Goal: Information Seeking & Learning: Learn about a topic

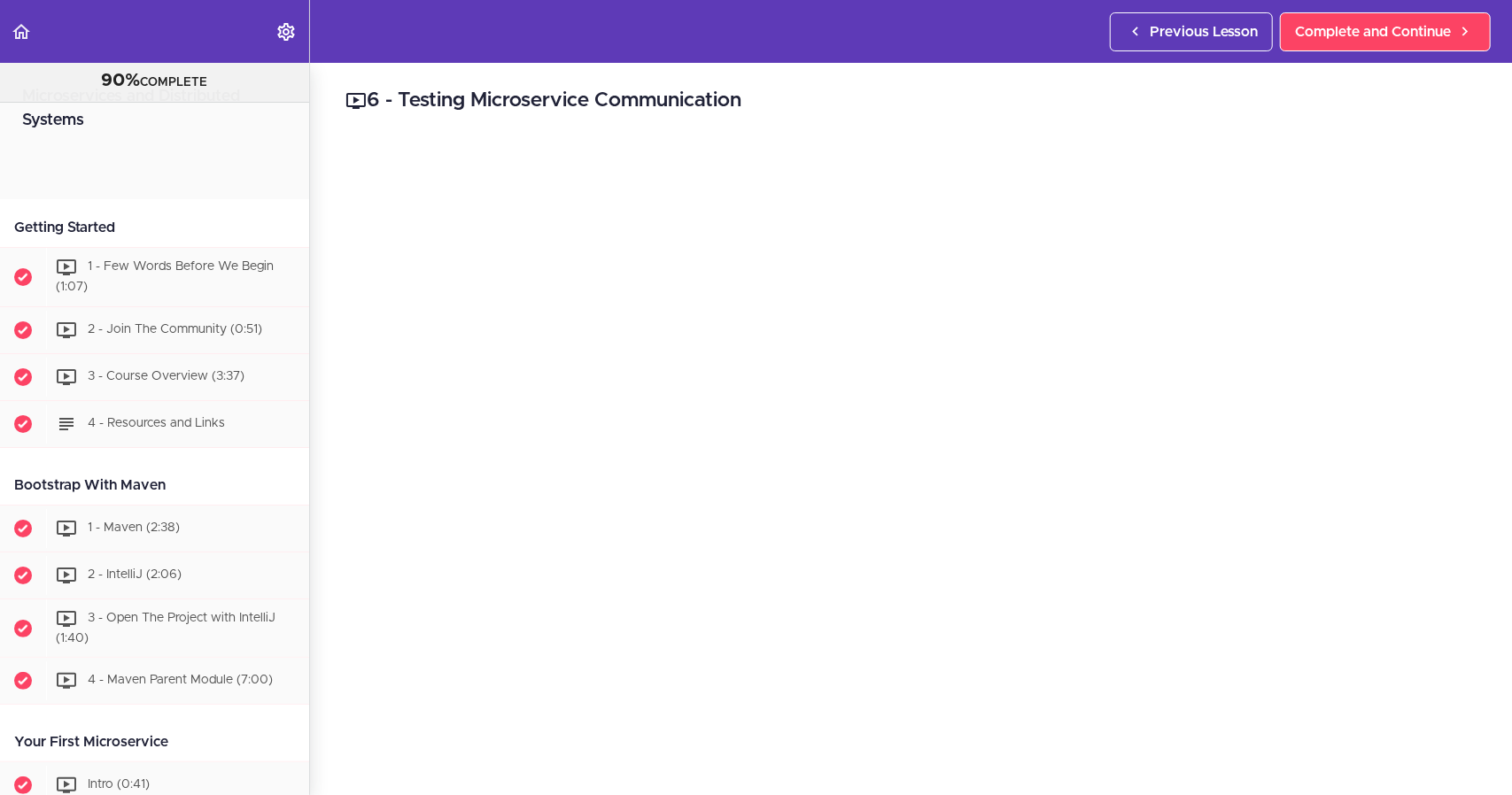
scroll to position [1206, 0]
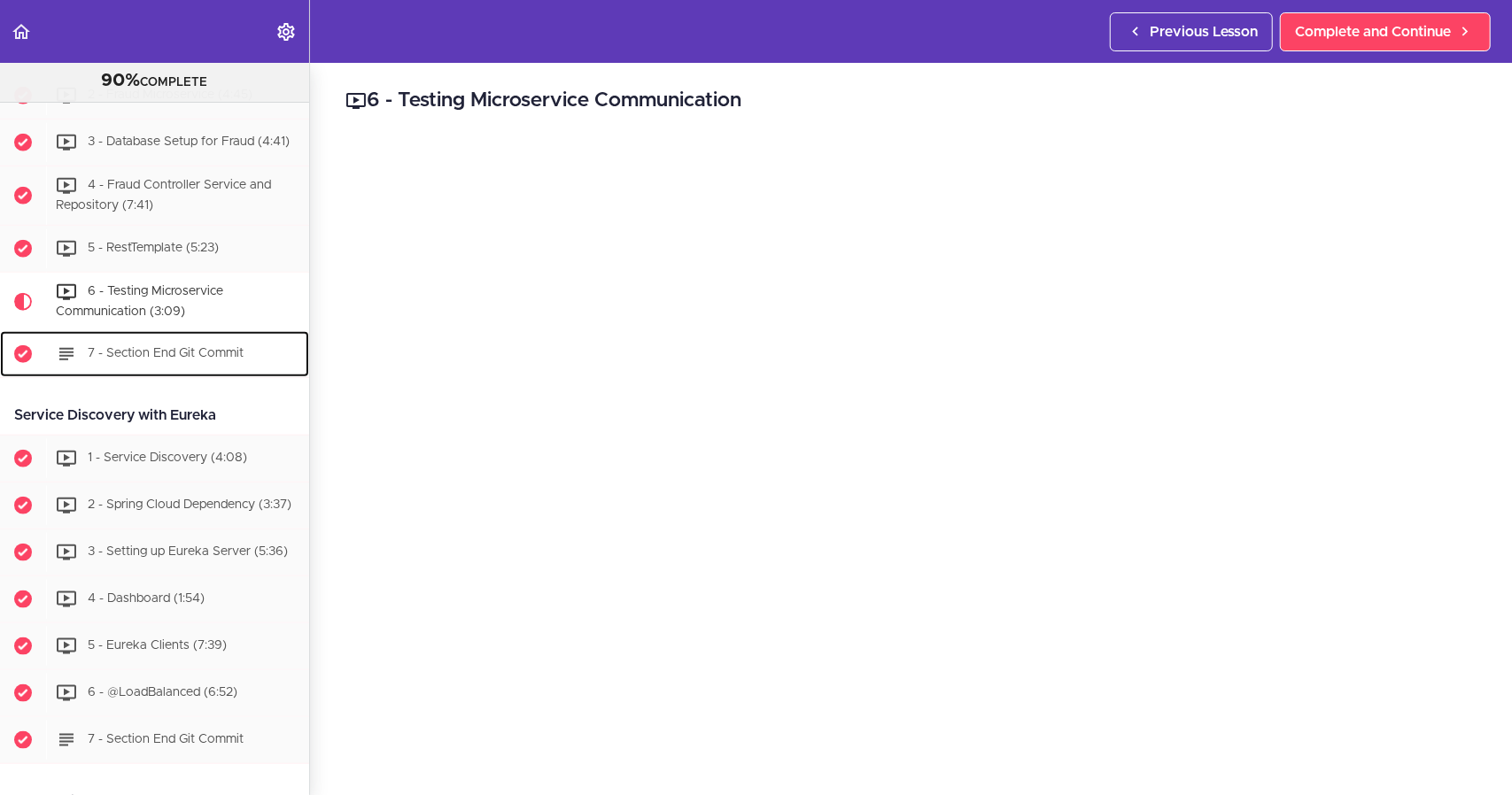
click at [191, 354] on div "7 - Section End Git Commit" at bounding box center [177, 354] width 263 height 39
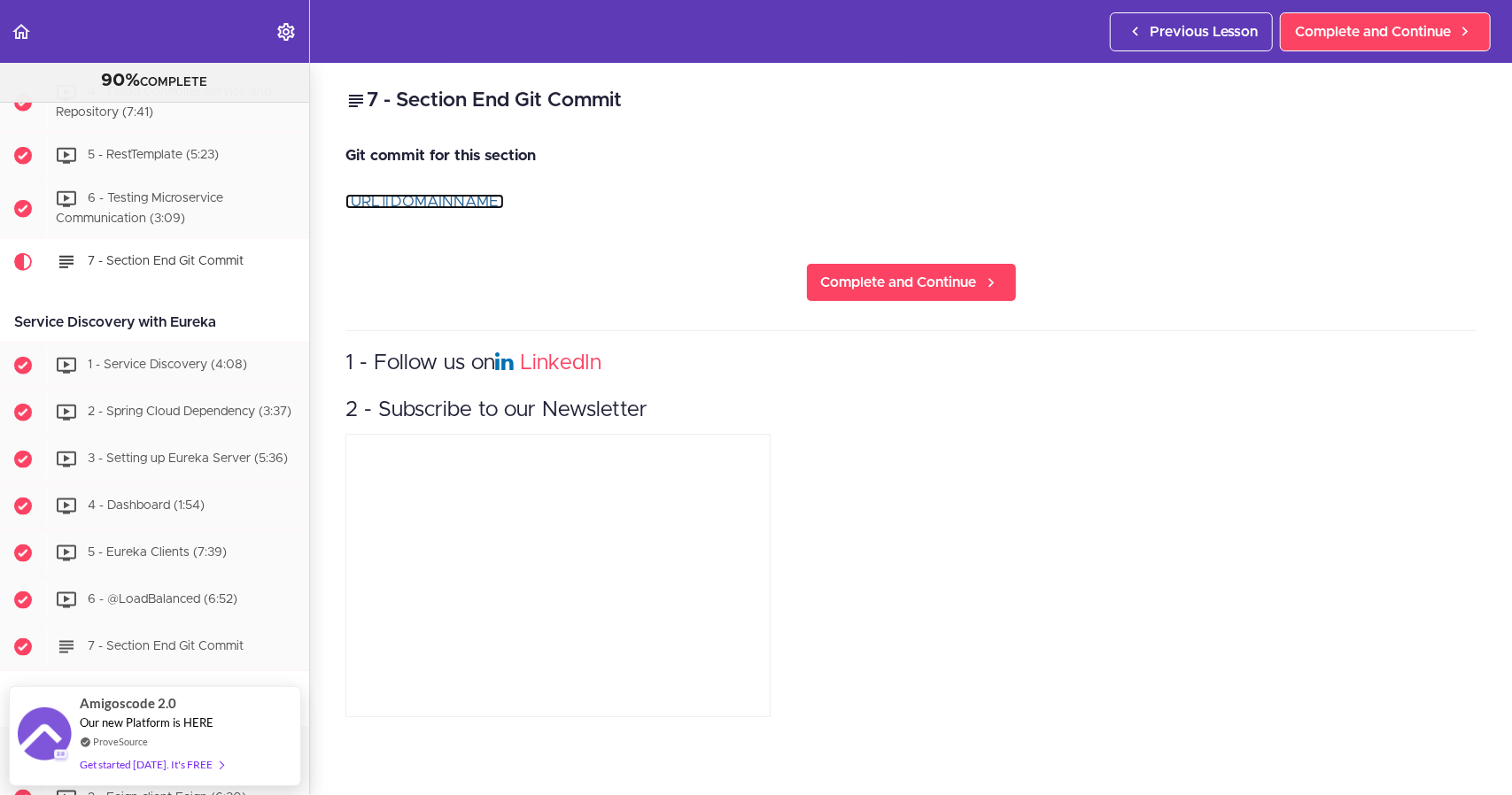
scroll to position [1312, 0]
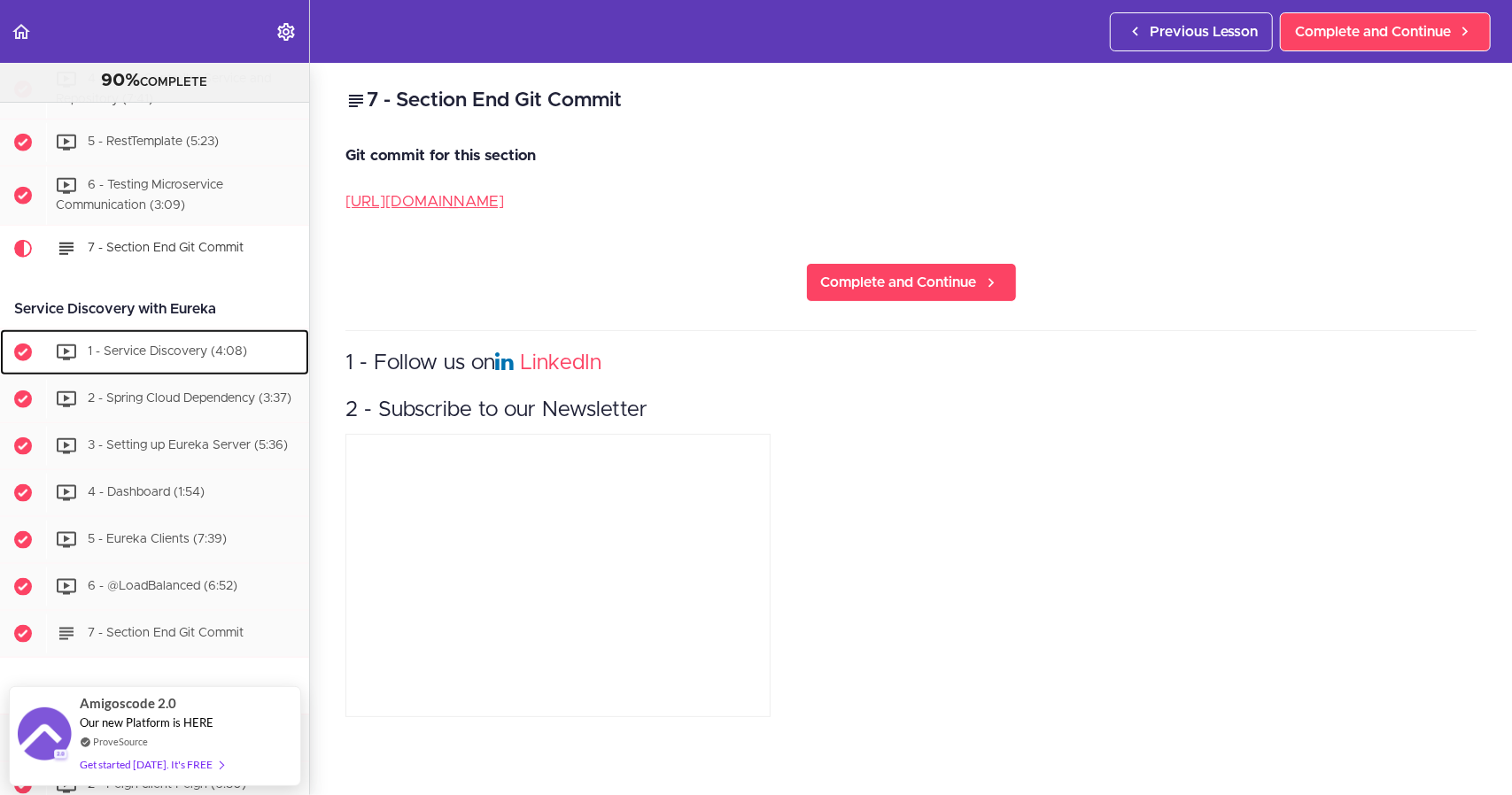
click at [165, 354] on div "1 - Service Discovery (4:08)" at bounding box center [177, 353] width 263 height 39
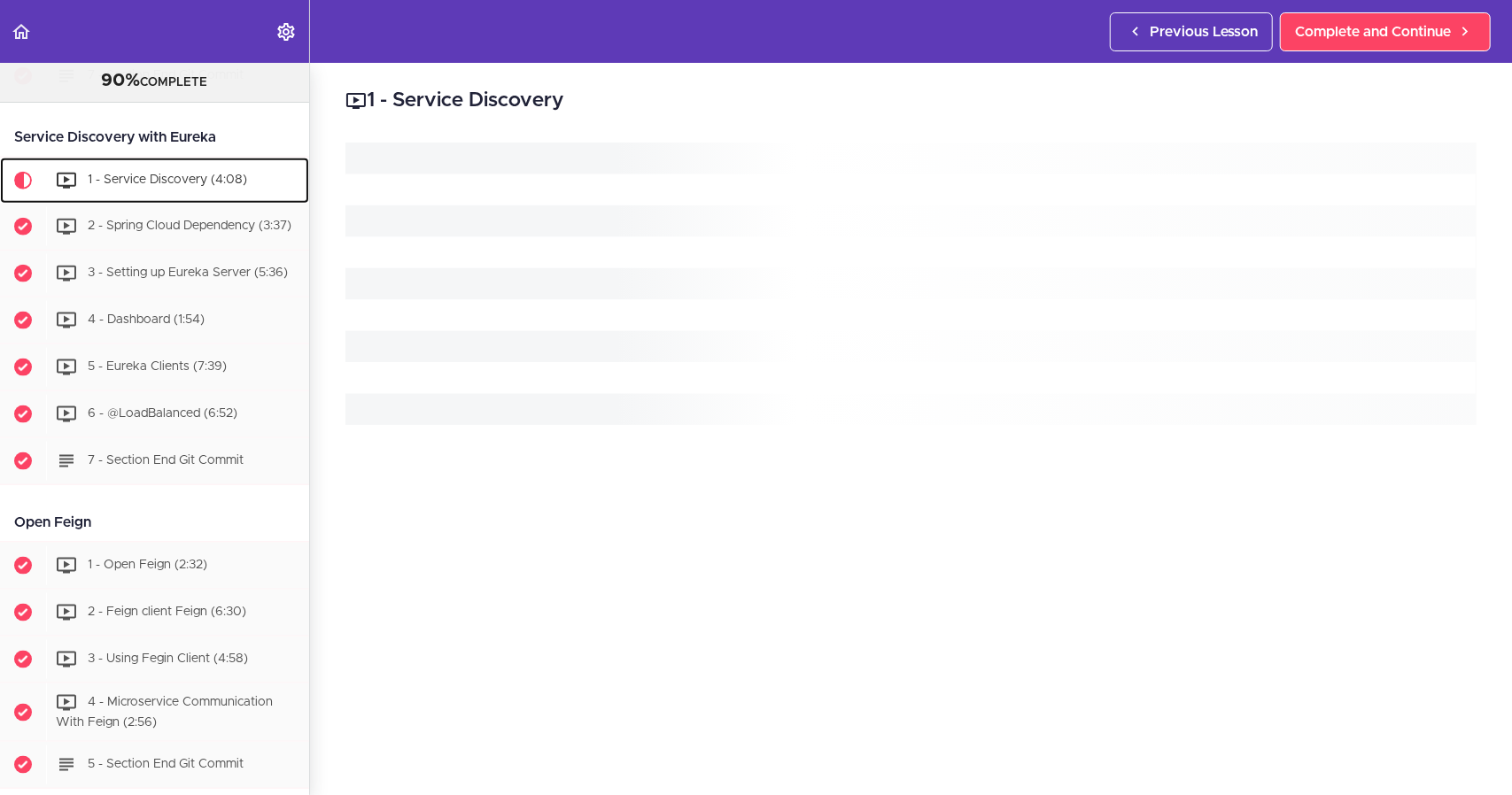
scroll to position [1505, 0]
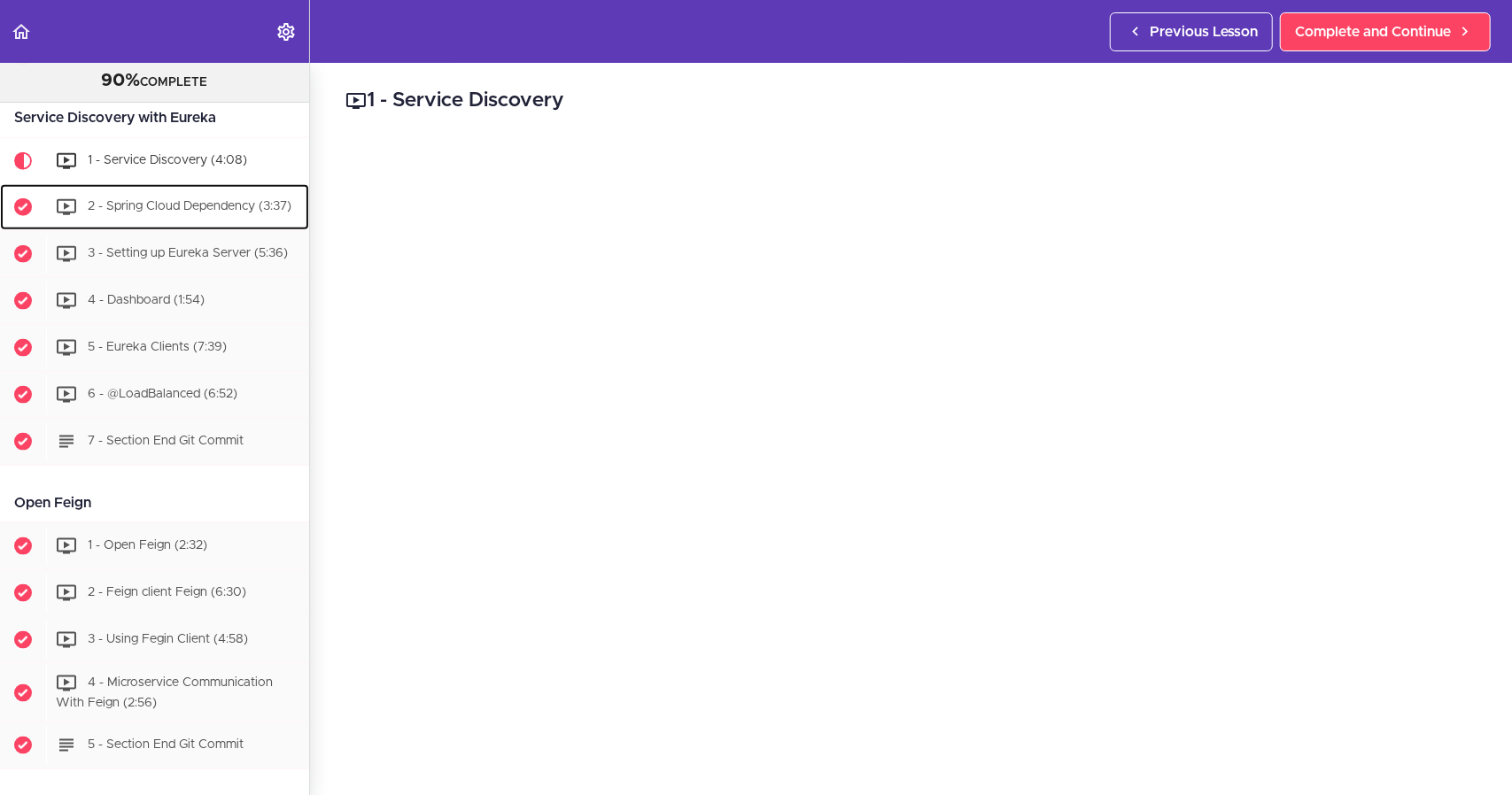
click at [147, 208] on div "2 - Spring Cloud Dependency (3:37)" at bounding box center [177, 207] width 263 height 39
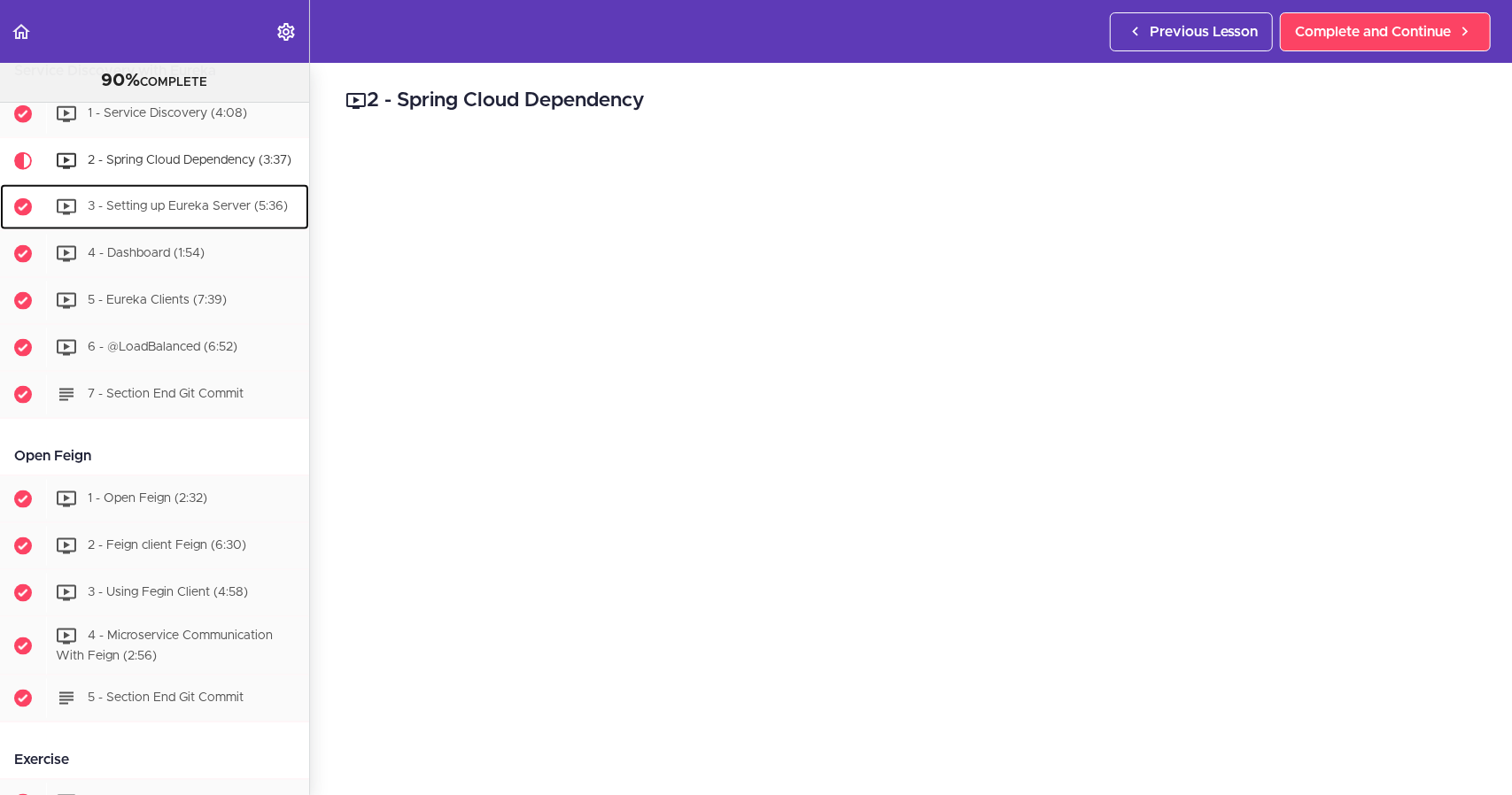
click at [97, 204] on span "3 - Setting up Eureka Server (5:36)" at bounding box center [188, 207] width 201 height 13
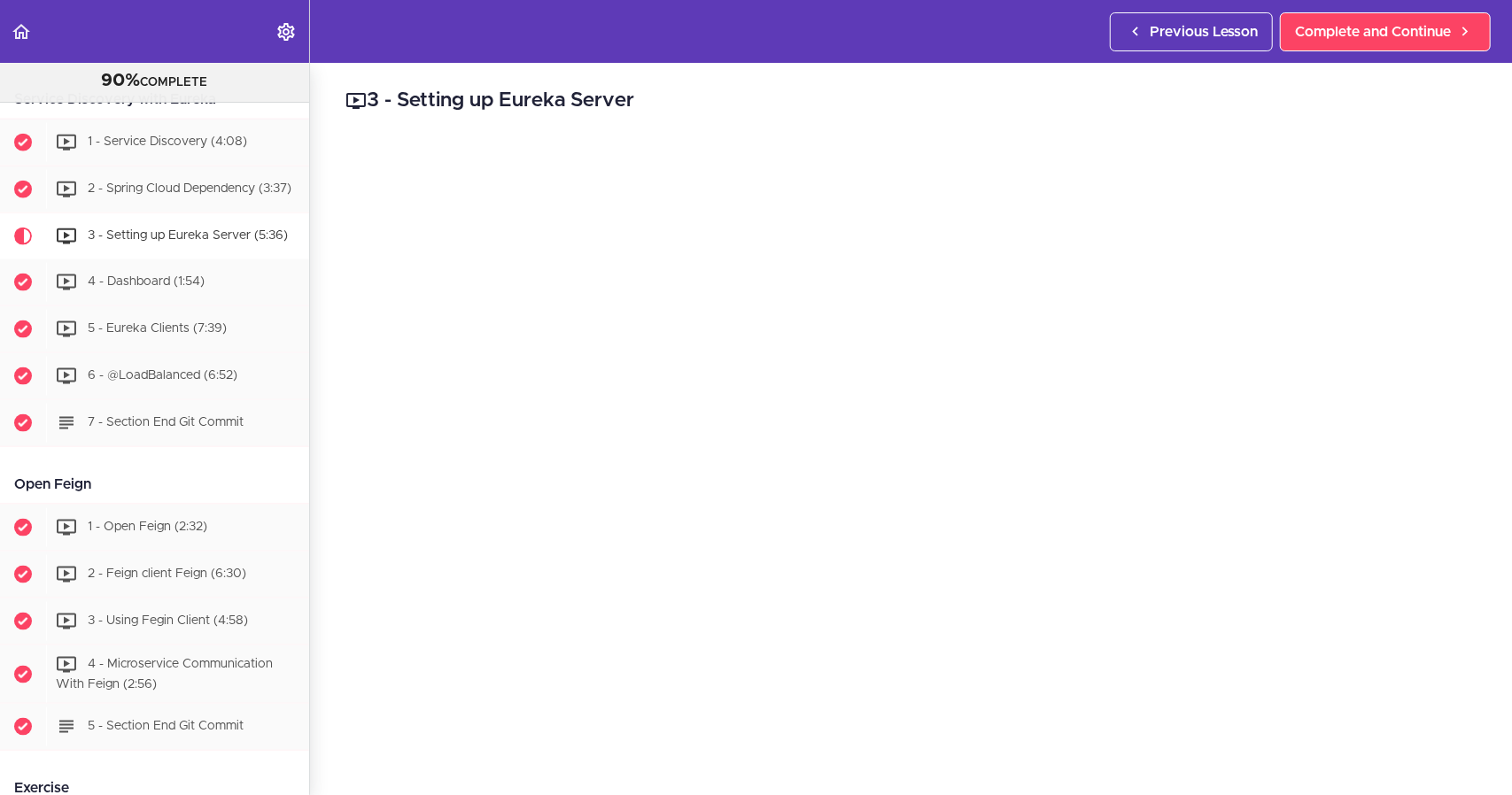
scroll to position [1521, 0]
click at [169, 299] on div "4 - Dashboard (1:54)" at bounding box center [177, 284] width 263 height 39
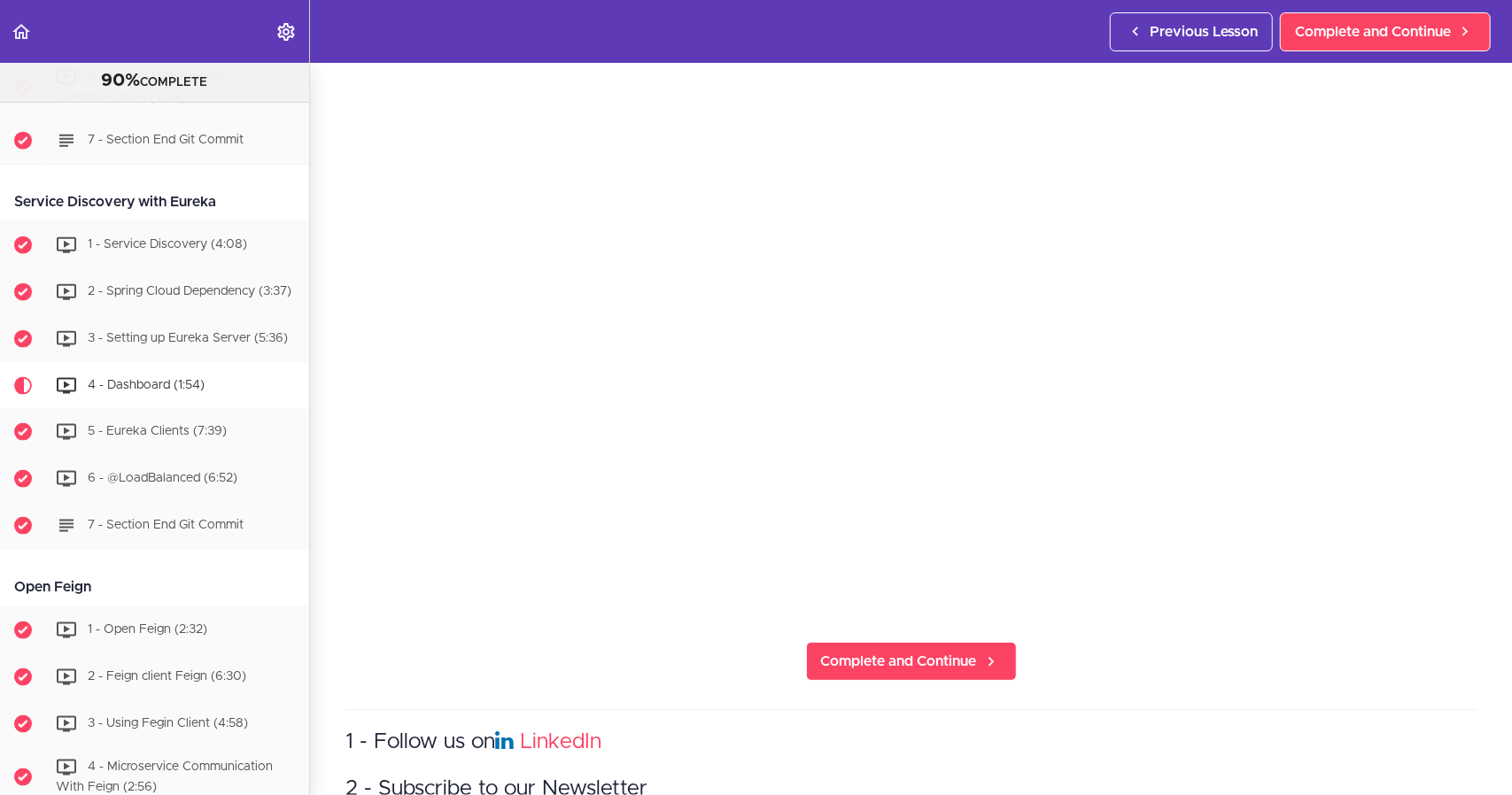
scroll to position [140, 0]
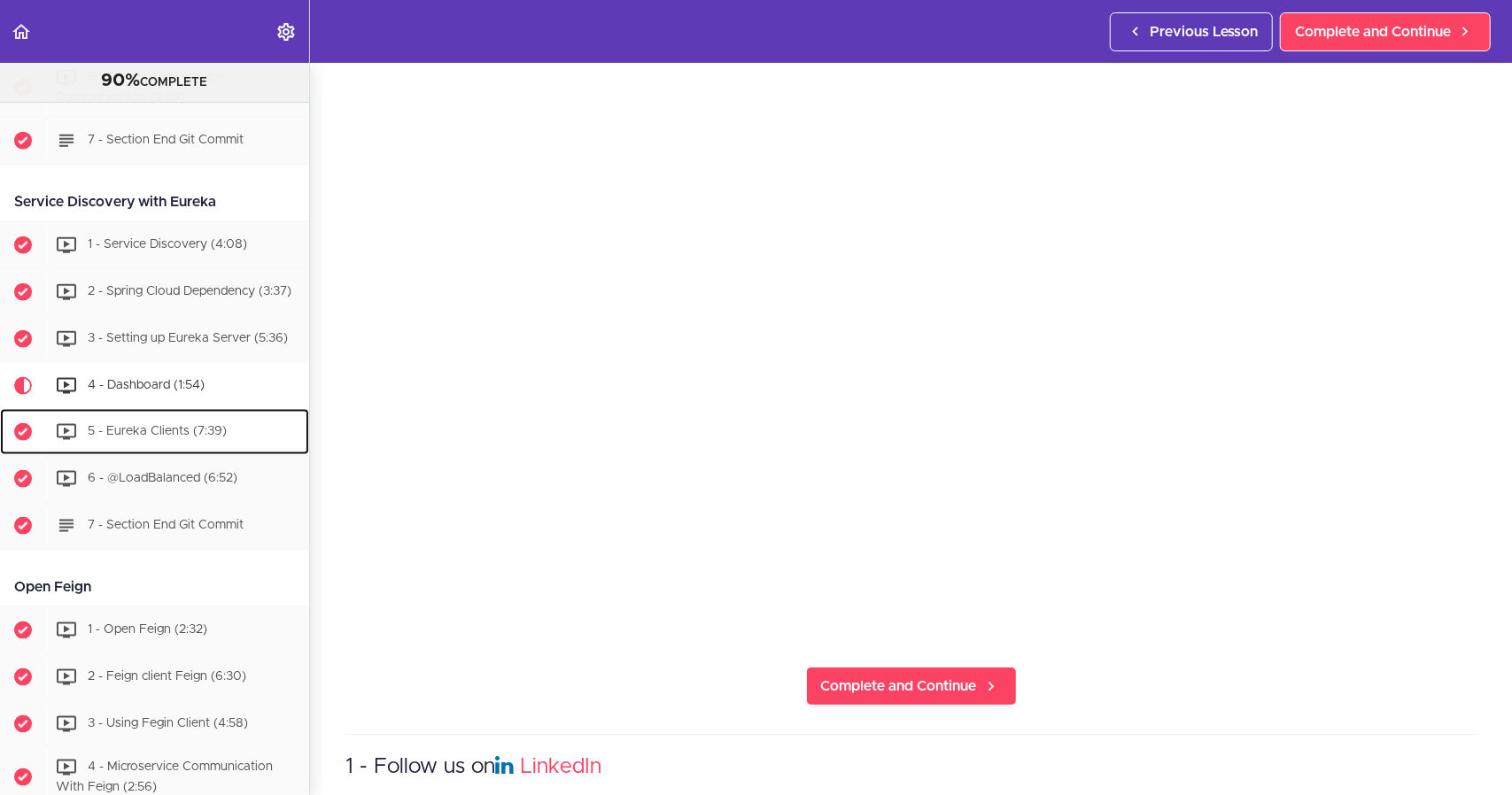
click at [185, 441] on div "5 - Eureka Clients (7:39)" at bounding box center [177, 432] width 263 height 39
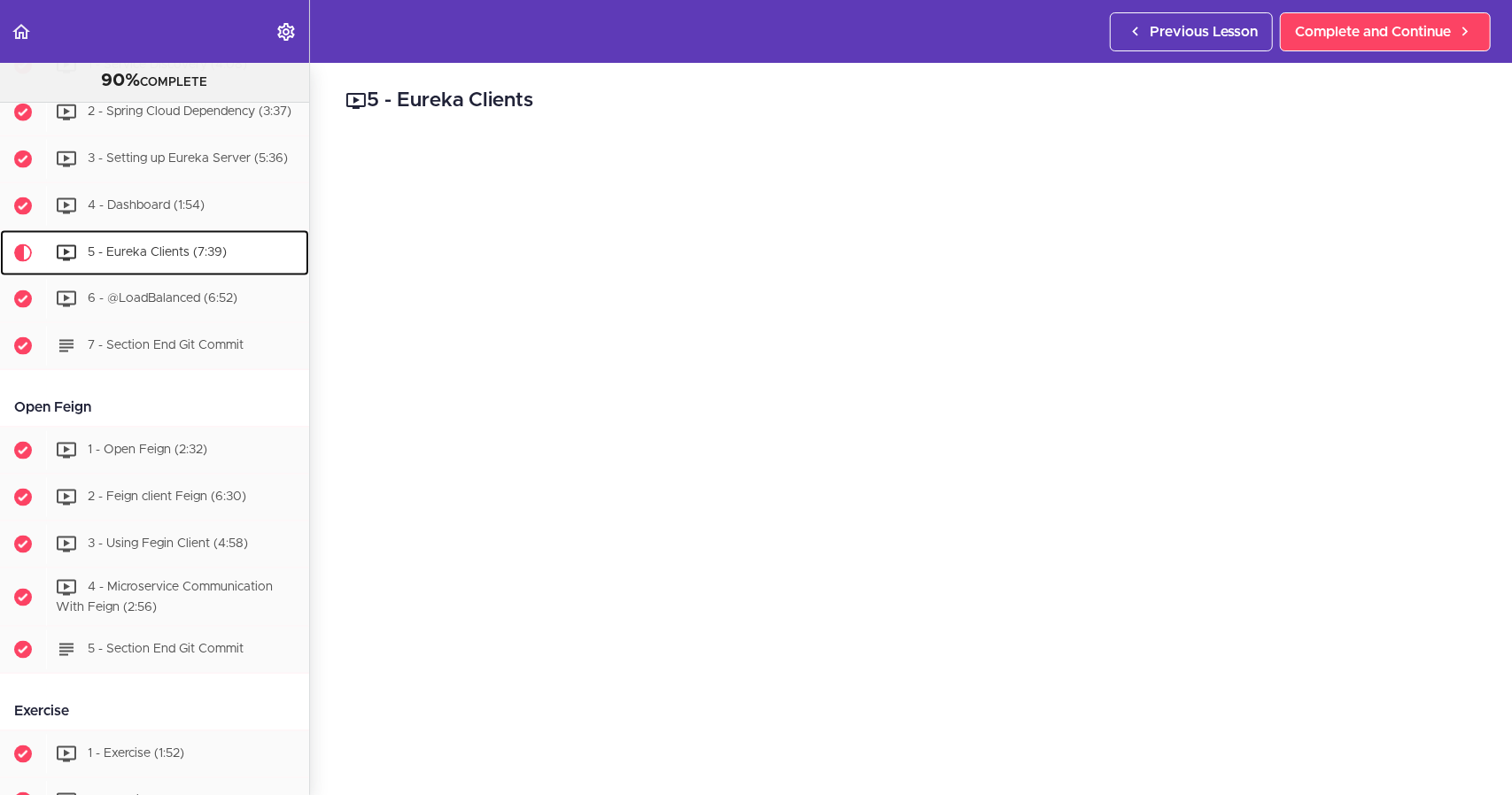
scroll to position [1704, 0]
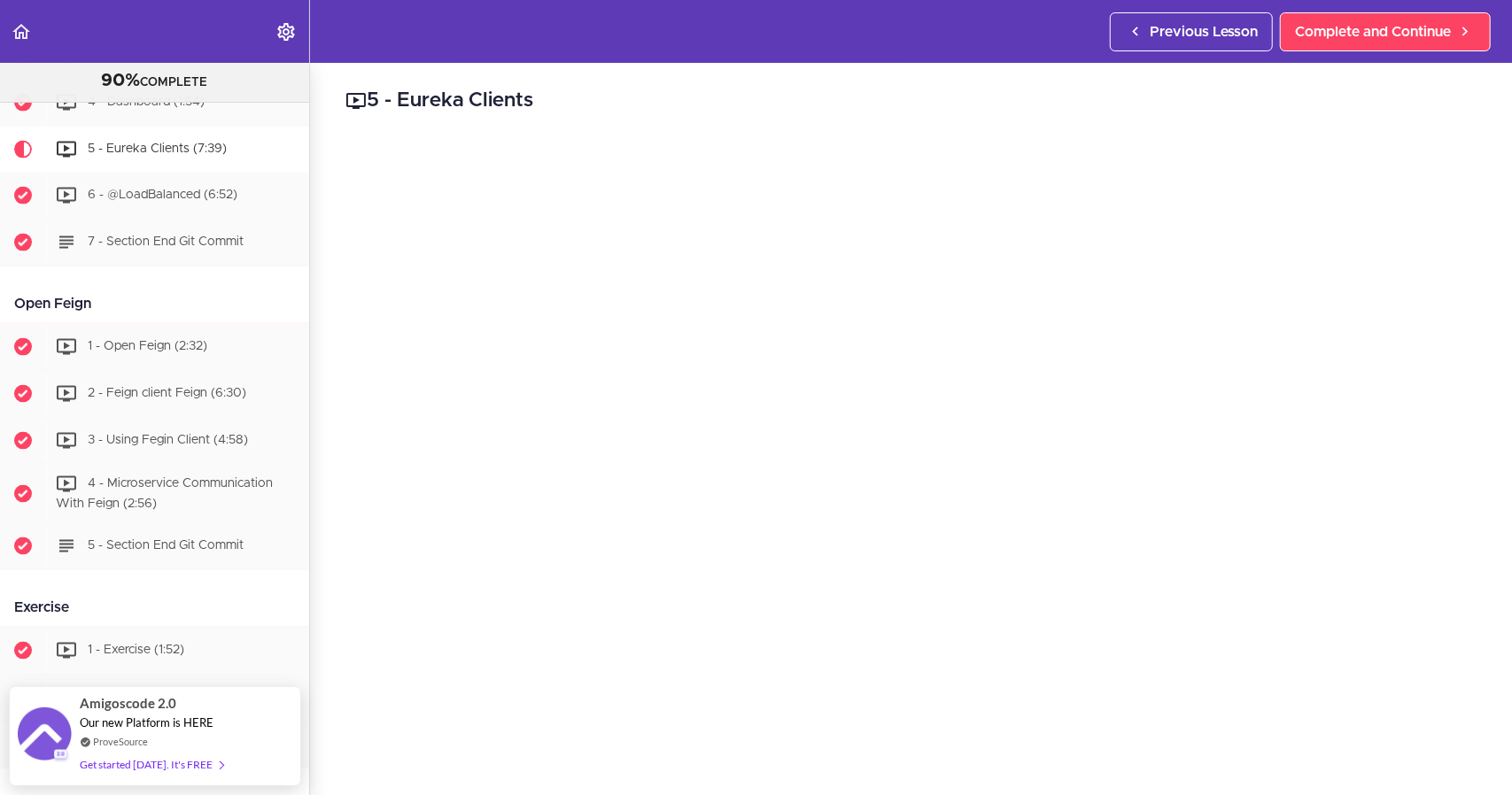
drag, startPoint x: 739, startPoint y: 81, endPoint x: 729, endPoint y: 109, distance: 29.7
click at [734, 83] on div "5 - Eureka Clients Complete and Continue 1 - Follow us on LinkedIn 2 - Subscrib…" at bounding box center [910, 430] width 1202 height 733
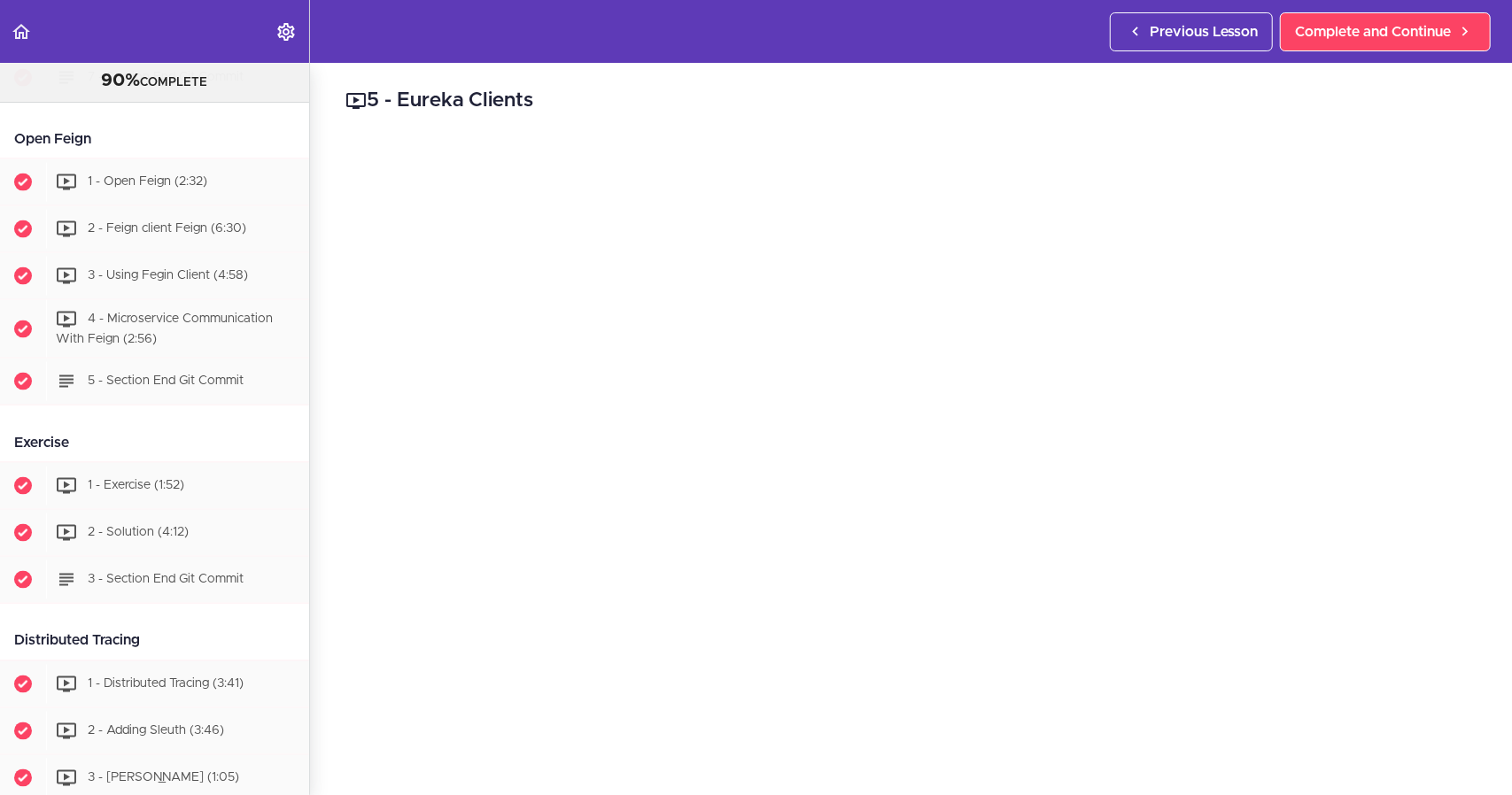
scroll to position [1708, 0]
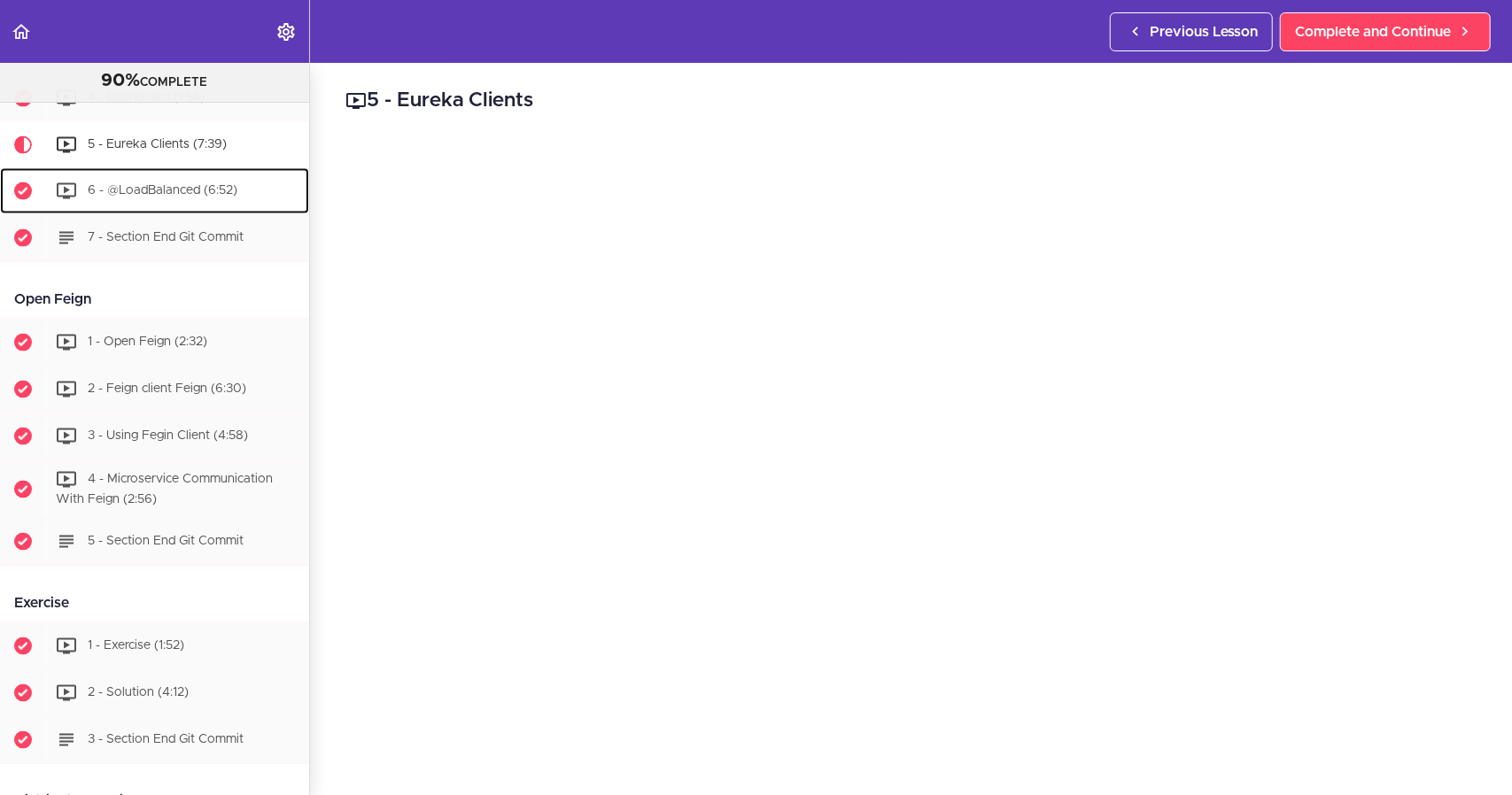
click at [136, 193] on span "6 - @LoadBalanced (6:52)" at bounding box center [162, 191] width 149 height 13
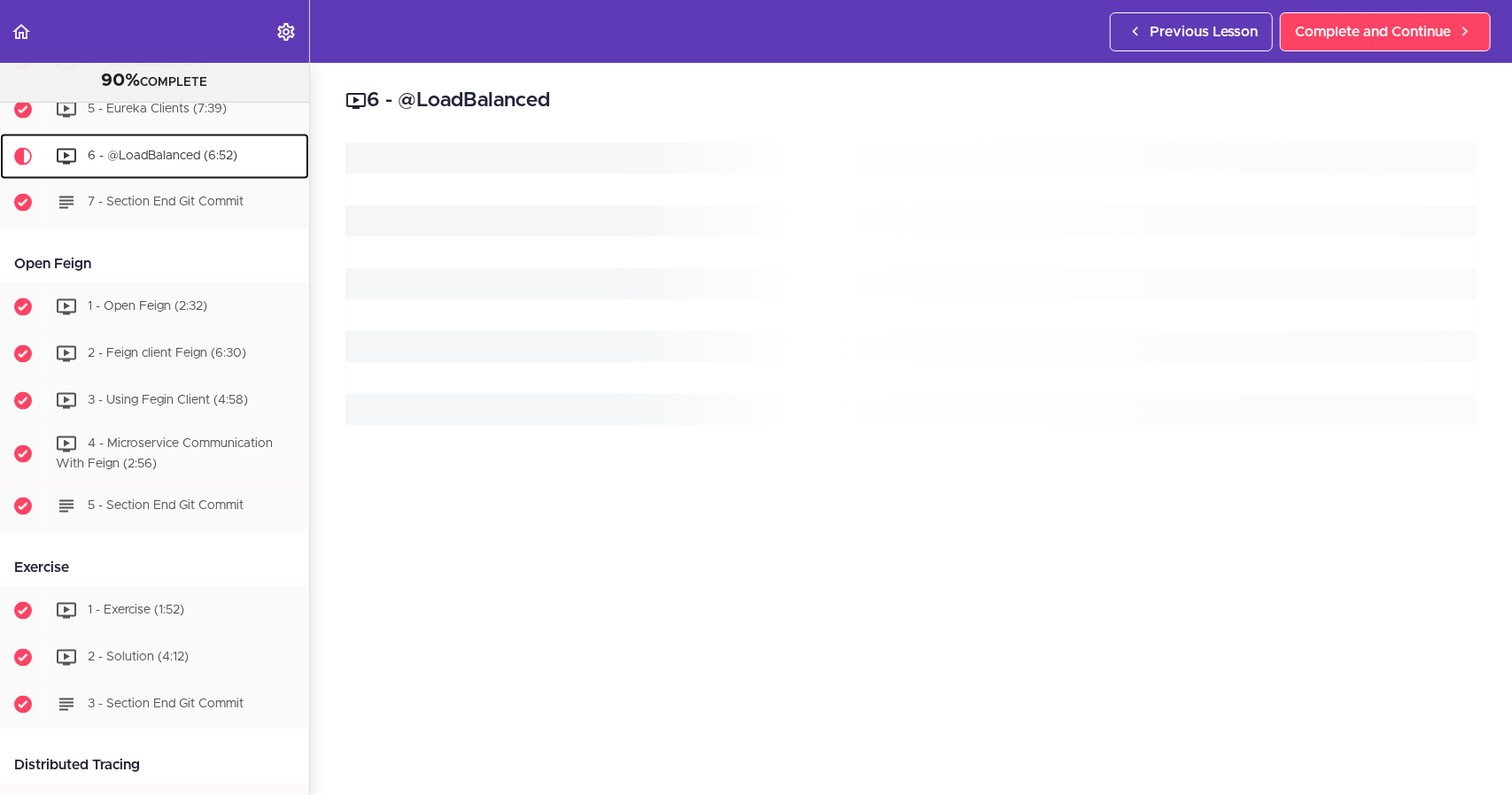
scroll to position [1750, 0]
